Goal: Task Accomplishment & Management: Use online tool/utility

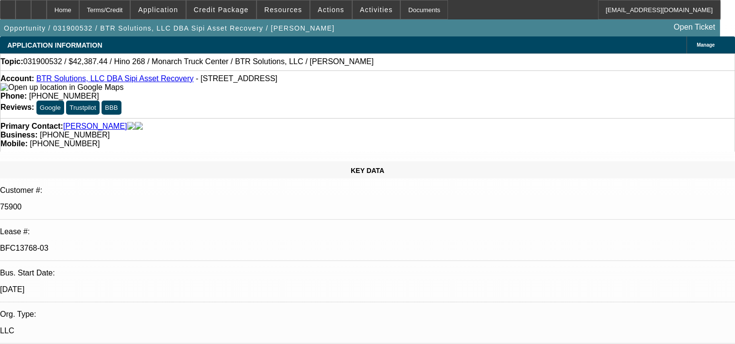
select select "0"
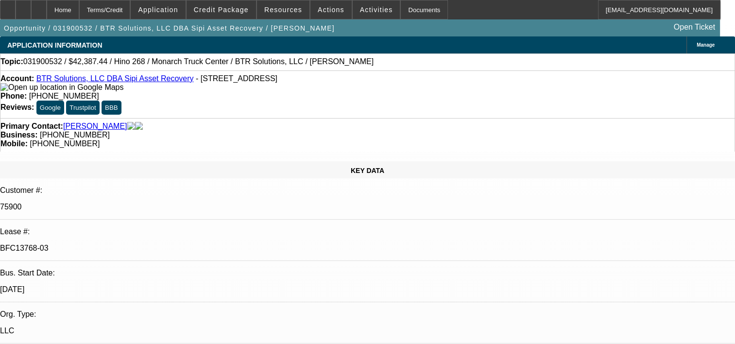
select select "0"
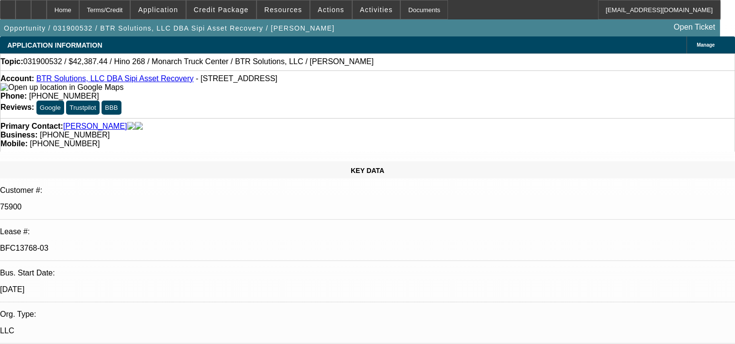
select select "0"
select select "1"
select select "6"
select select "1"
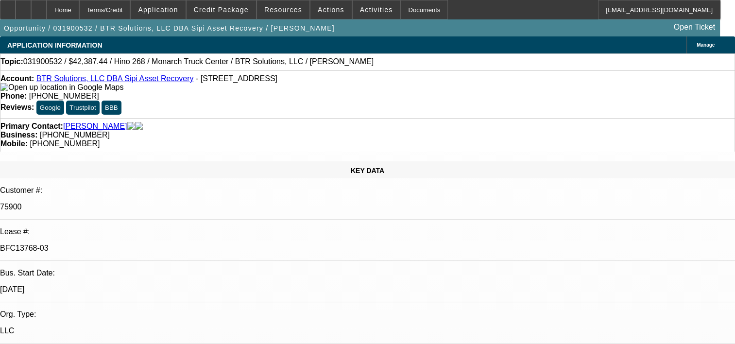
select select "6"
select select "1"
select select "6"
select select "1"
select select "6"
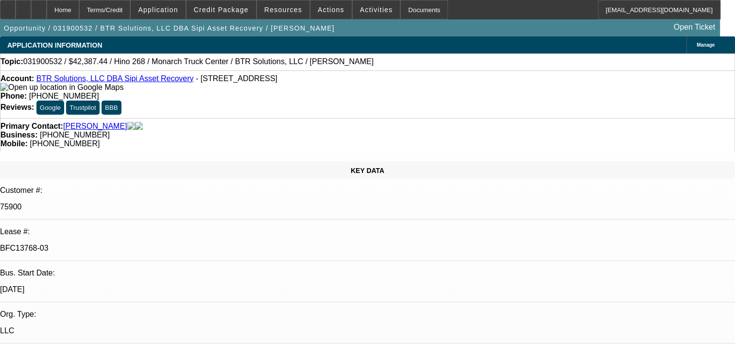
select select "1"
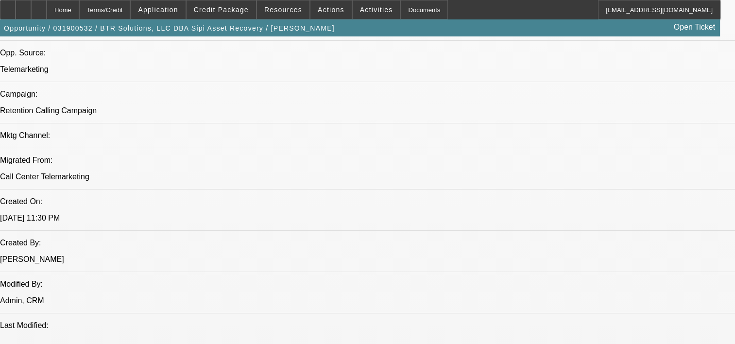
scroll to position [674, 0]
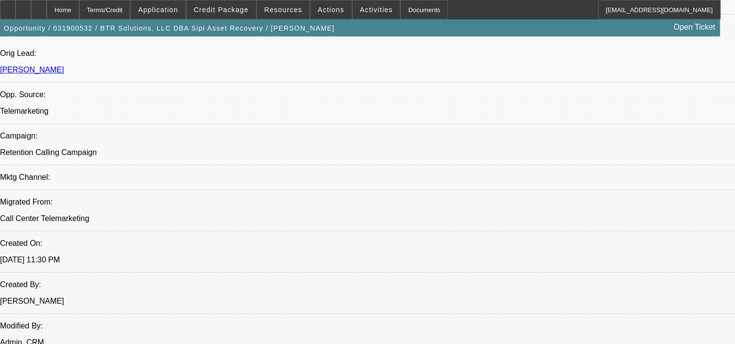
scroll to position [669, 0]
